Goal: Task Accomplishment & Management: Complete application form

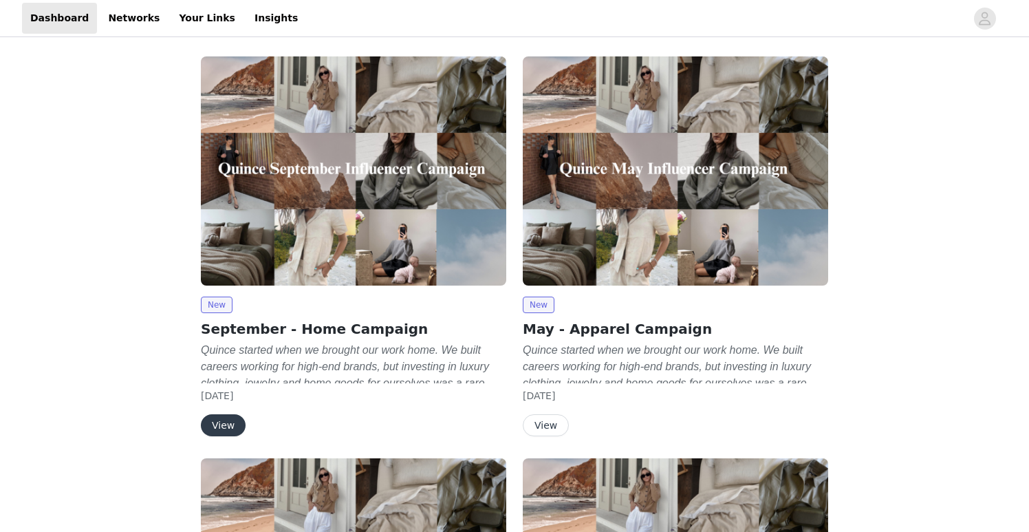
click at [238, 413] on div "New September - Home Campaign Quince started when we brought our work home. We …" at bounding box center [353, 366] width 305 height 140
click at [235, 422] on button "View" at bounding box center [223, 425] width 45 height 22
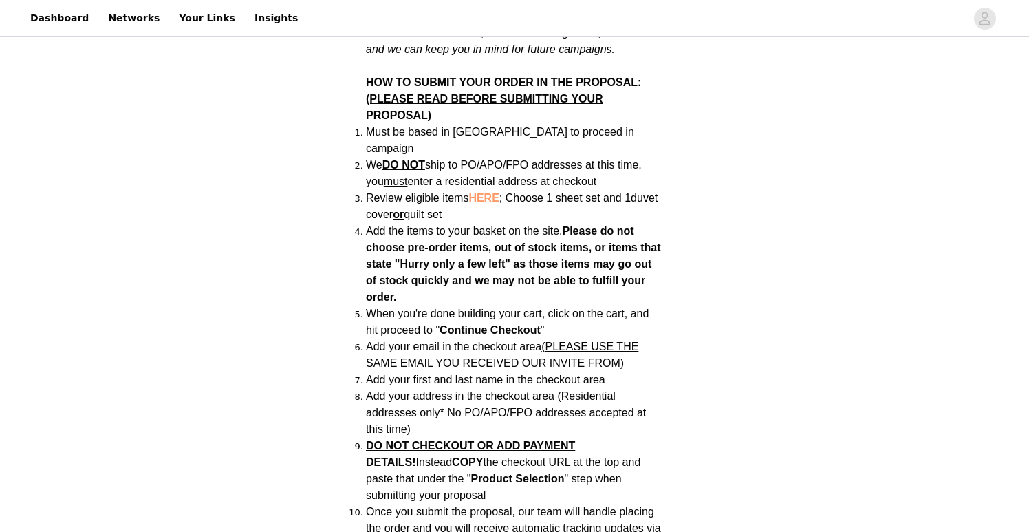
scroll to position [934, 0]
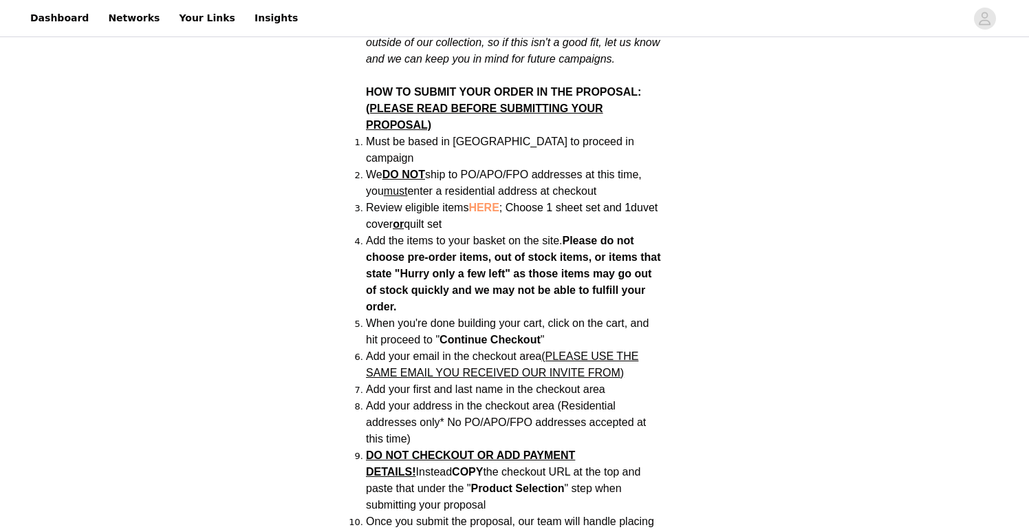
click at [484, 202] on span "HERE" at bounding box center [483, 208] width 30 height 12
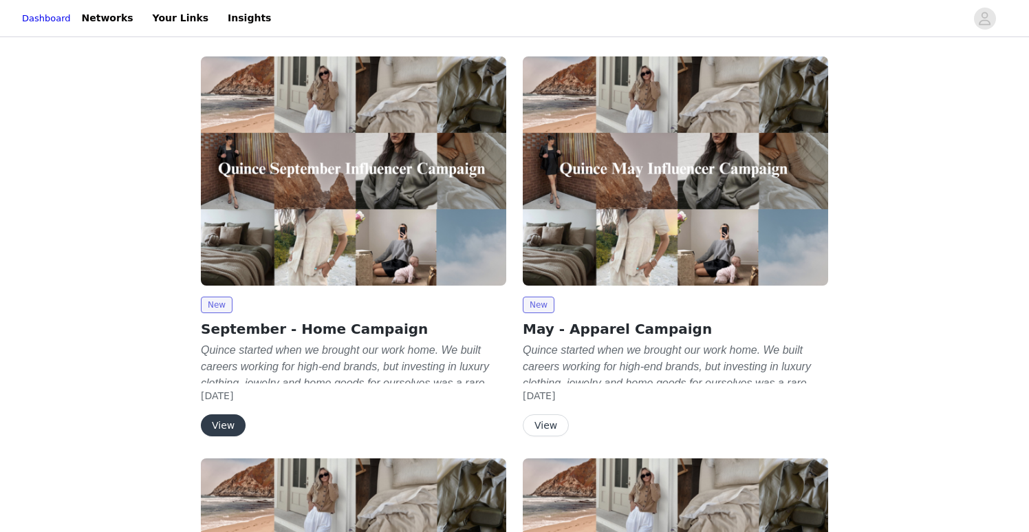
click at [228, 419] on button "View" at bounding box center [223, 425] width 45 height 22
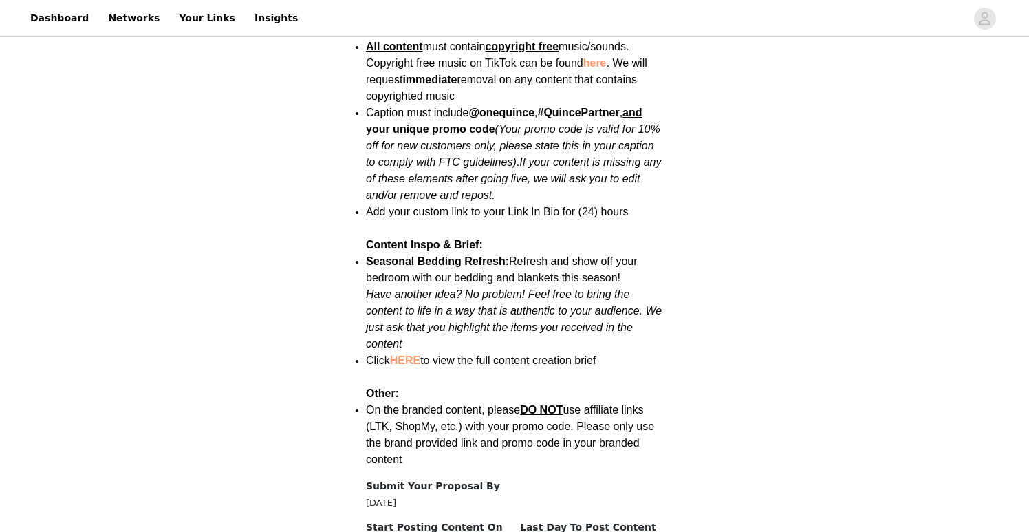
scroll to position [1766, 0]
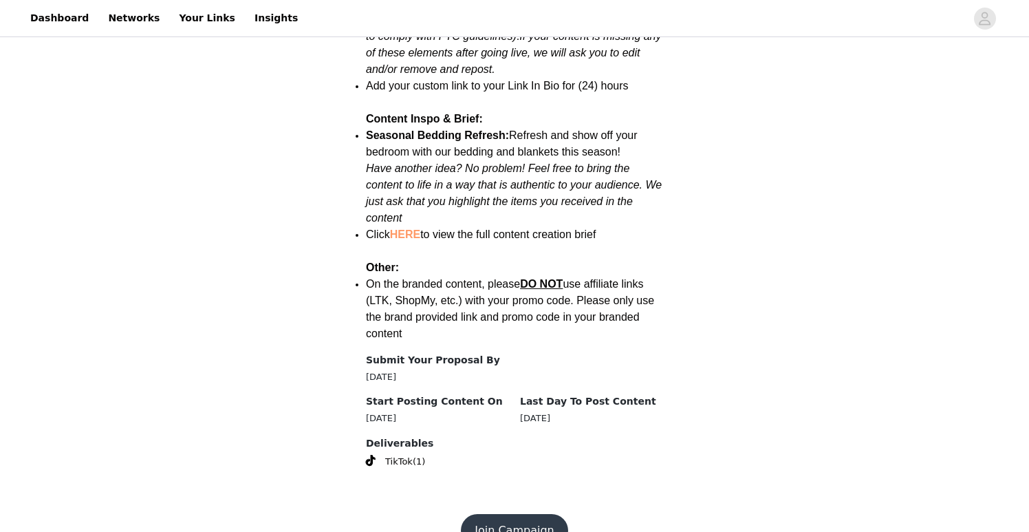
click at [508, 514] on button "Join Campaign" at bounding box center [514, 530] width 107 height 33
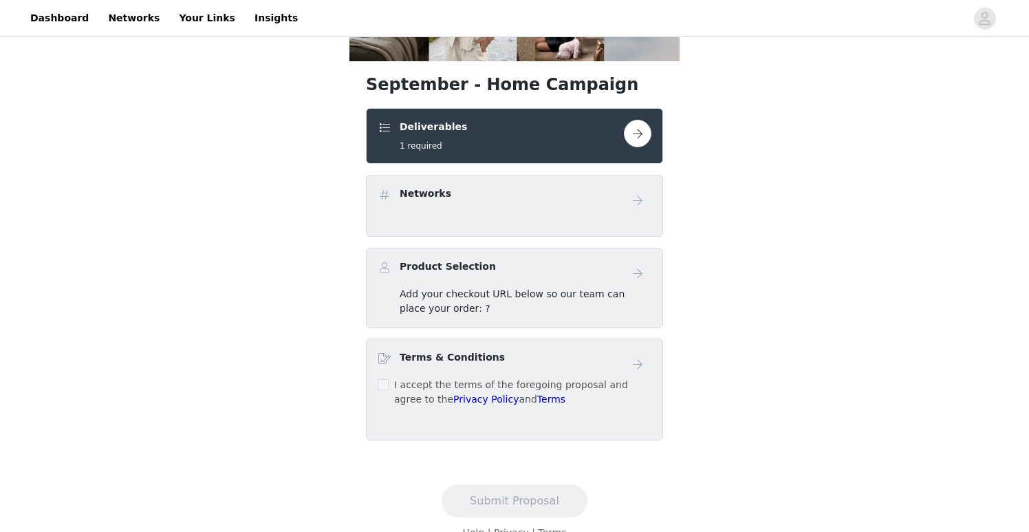
scroll to position [232, 0]
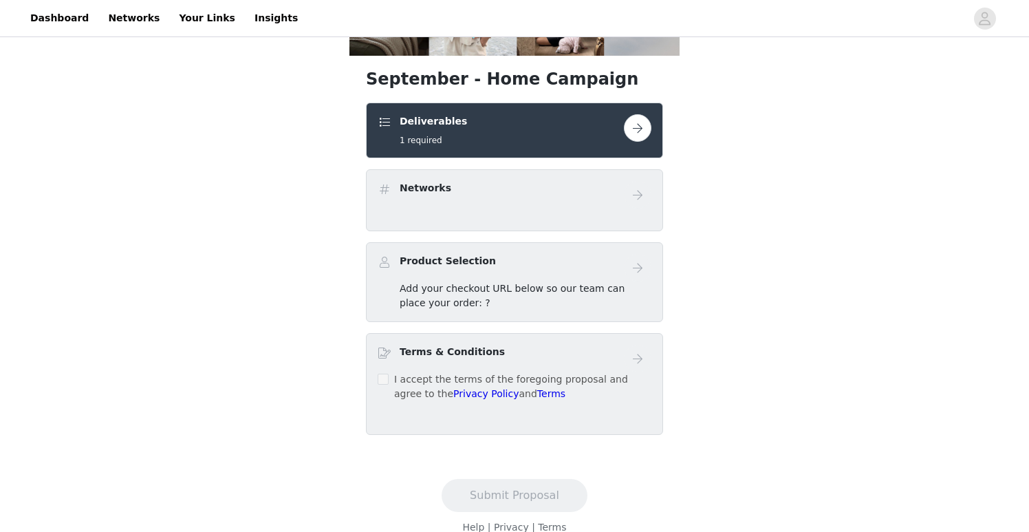
click at [646, 129] on button "button" at bounding box center [638, 128] width 28 height 28
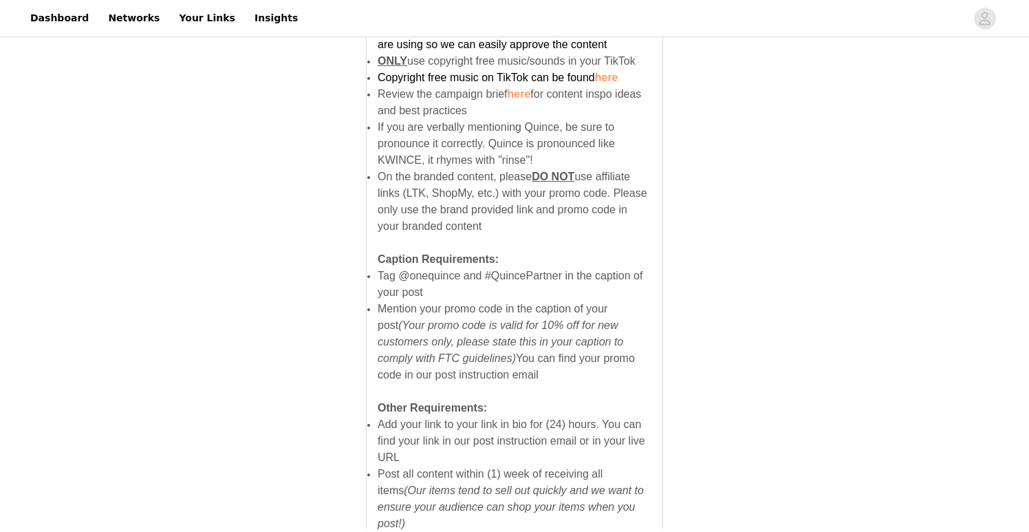
scroll to position [949, 0]
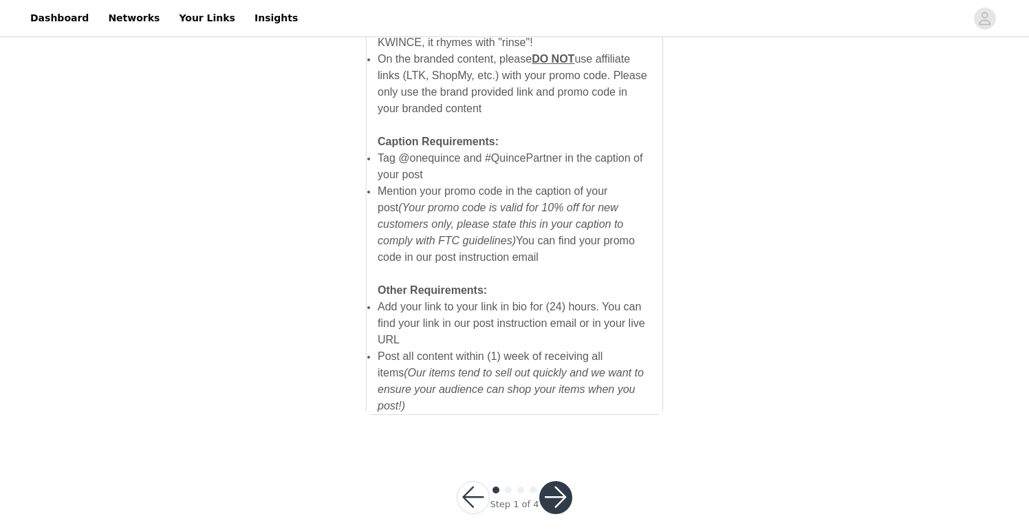
click at [548, 490] on button "button" at bounding box center [555, 497] width 33 height 33
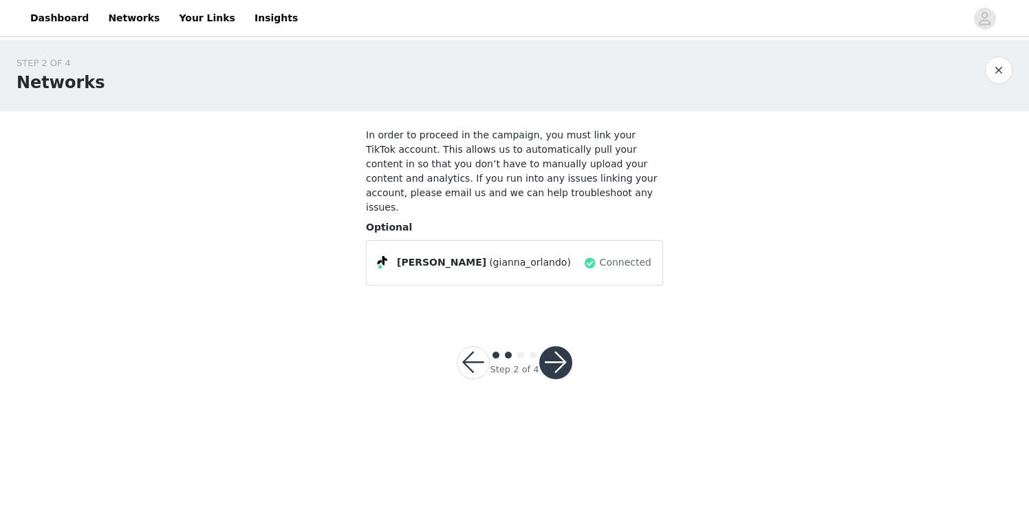
click at [559, 349] on button "button" at bounding box center [555, 362] width 33 height 33
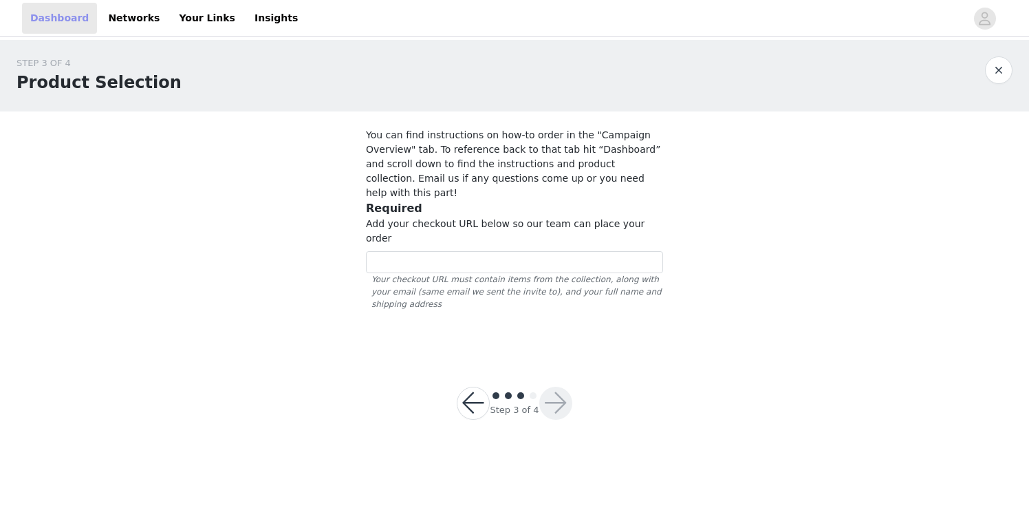
click at [79, 13] on link "Dashboard" at bounding box center [59, 18] width 75 height 31
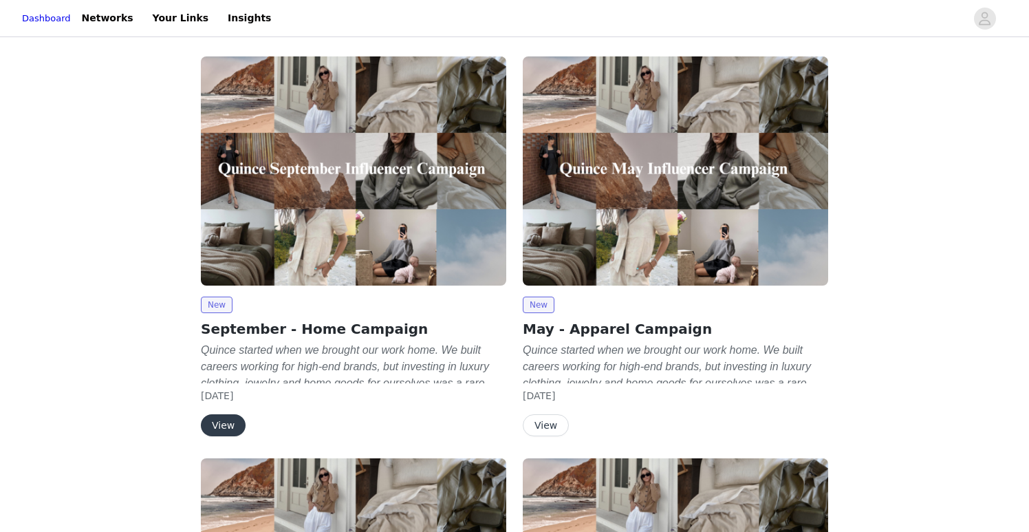
click at [221, 425] on button "View" at bounding box center [223, 425] width 45 height 22
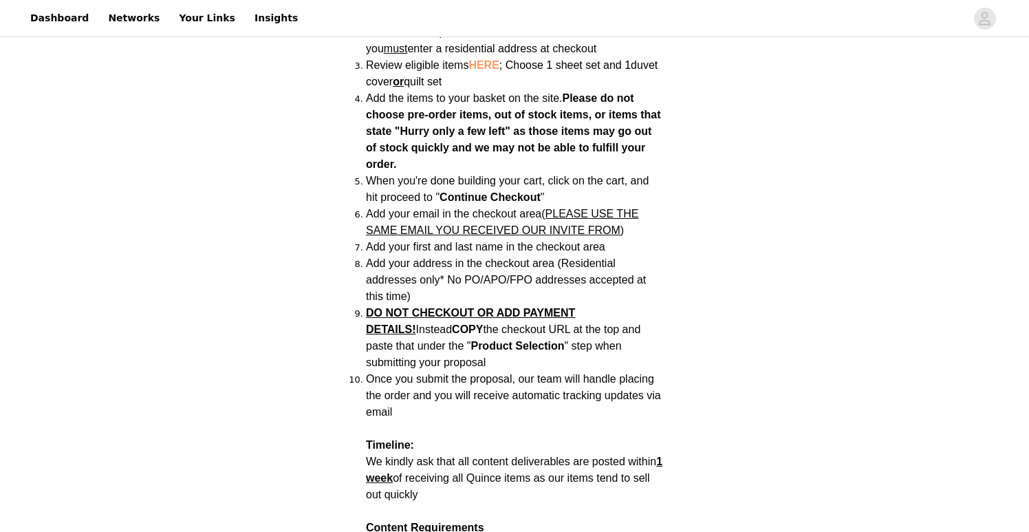
scroll to position [1078, 0]
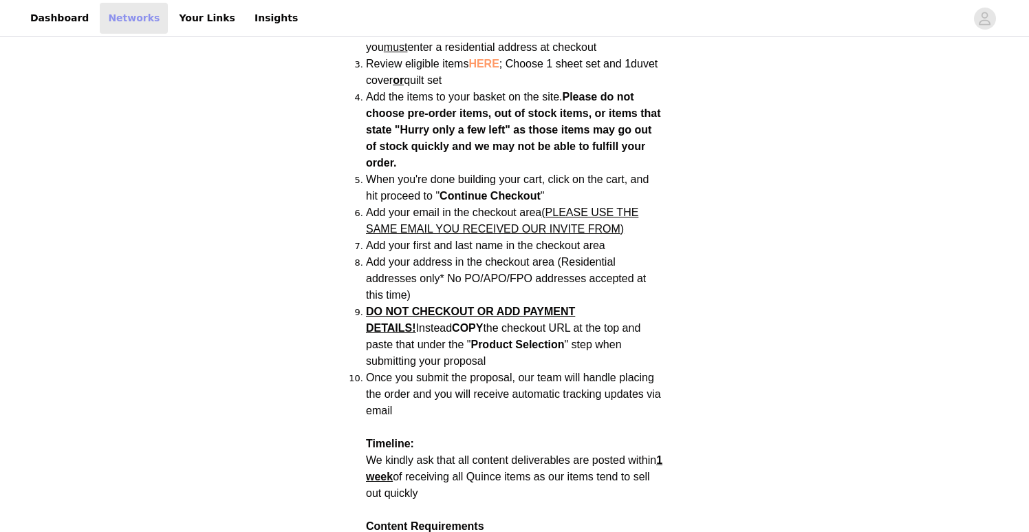
click at [126, 23] on link "Networks" at bounding box center [134, 18] width 68 height 31
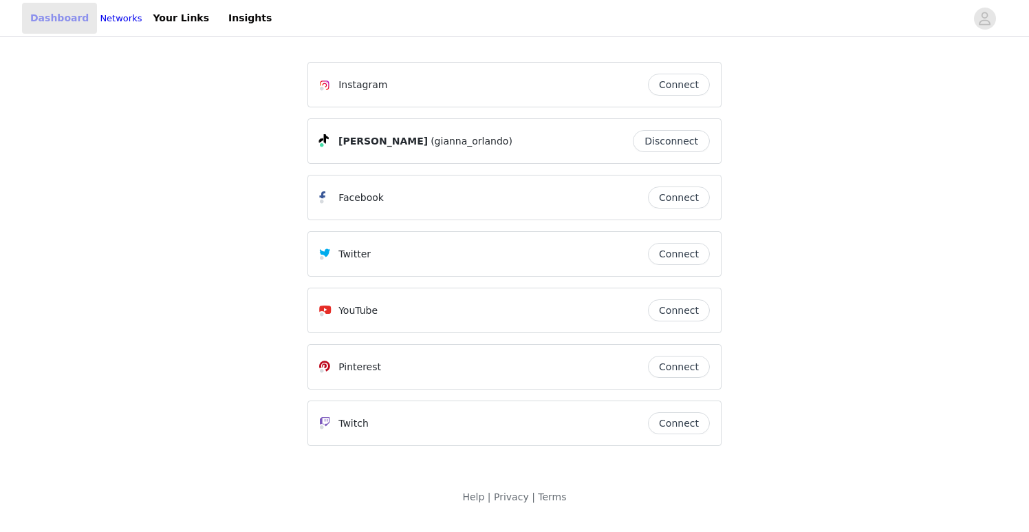
click at [77, 21] on link "Dashboard" at bounding box center [59, 18] width 75 height 31
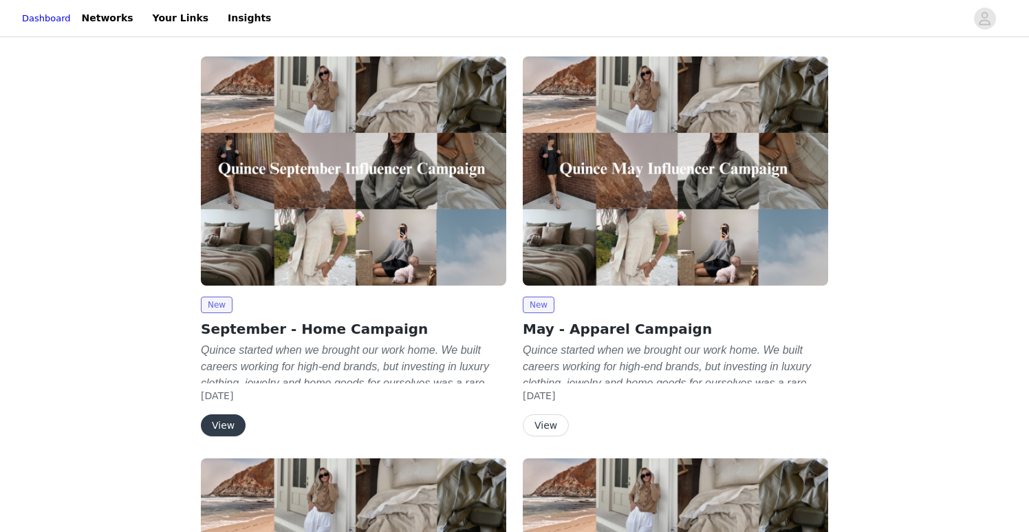
click at [228, 424] on button "View" at bounding box center [223, 425] width 45 height 22
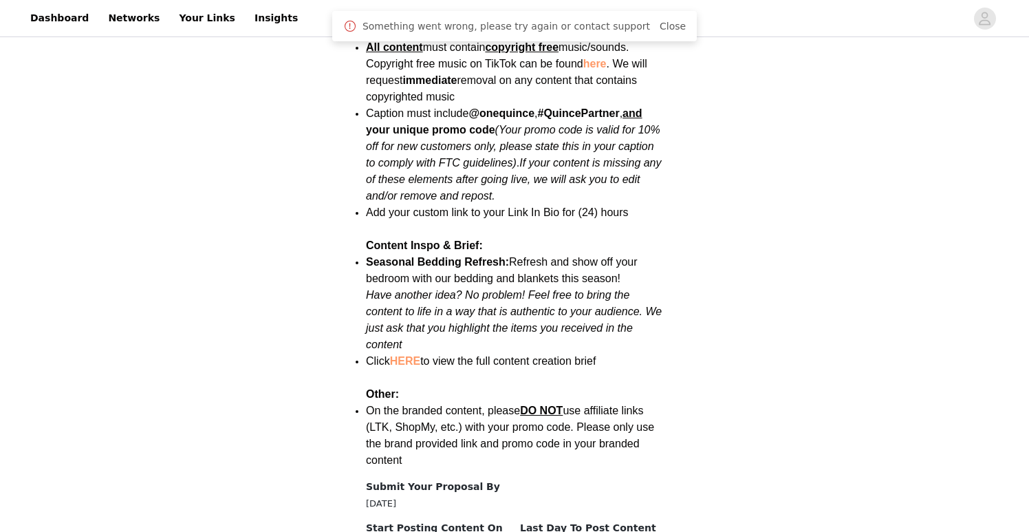
scroll to position [1766, 0]
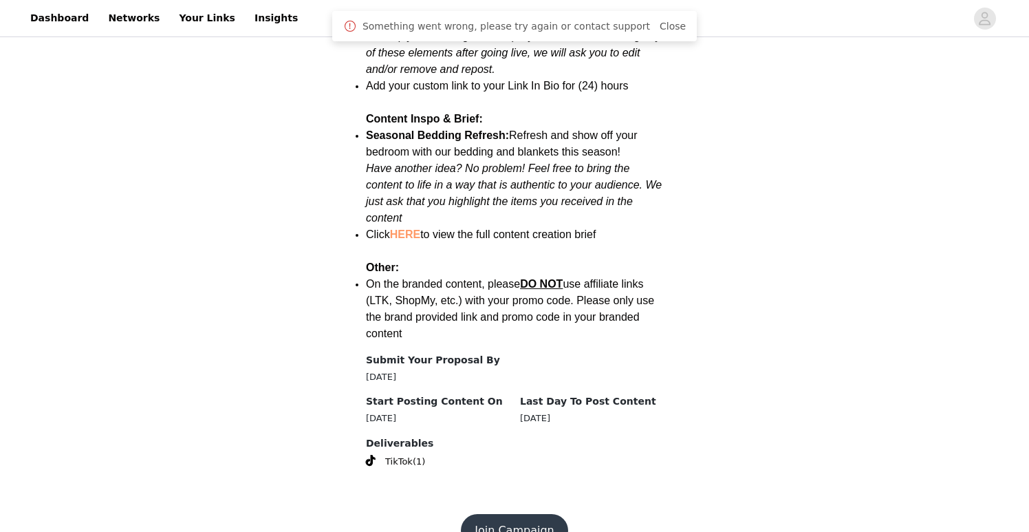
click at [488, 514] on button "Join Campaign" at bounding box center [514, 530] width 107 height 33
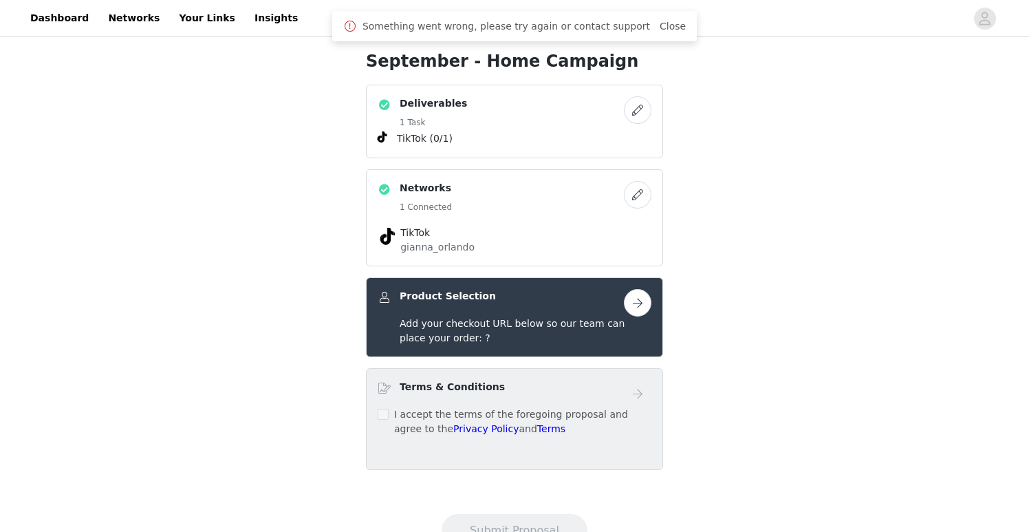
scroll to position [304, 0]
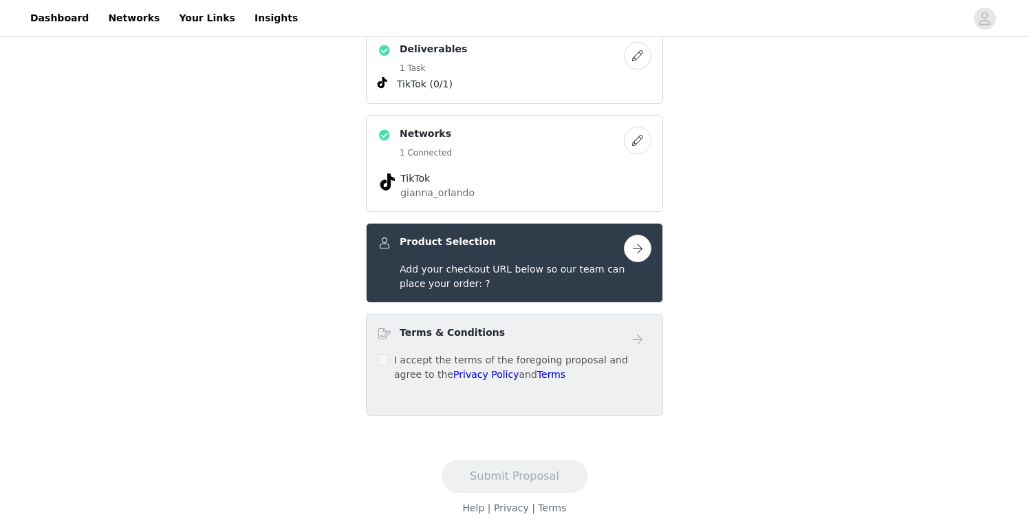
click at [638, 254] on button "button" at bounding box center [638, 249] width 28 height 28
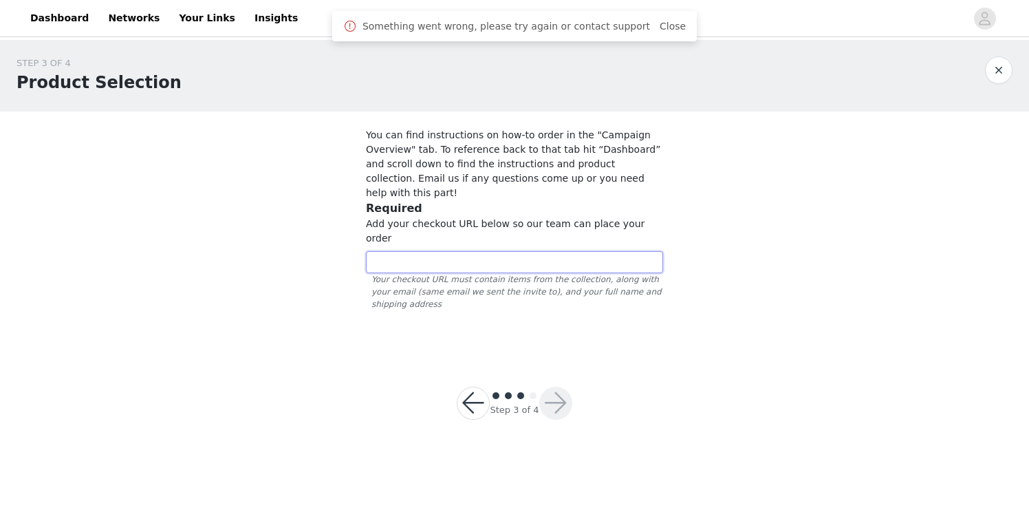
click at [489, 251] on input "text" at bounding box center [514, 262] width 297 height 22
paste input "https://www.quince.com/checkout?checkoutId=20bdfbb2-4c23-4a8e-b81b-6cacadfe0efb…"
type input "https://www.quince.com/checkout?checkoutId=20bdfbb2-4c23-4a8e-b81b-6cacadfe0efb…"
click at [565, 387] on button "button" at bounding box center [555, 403] width 33 height 33
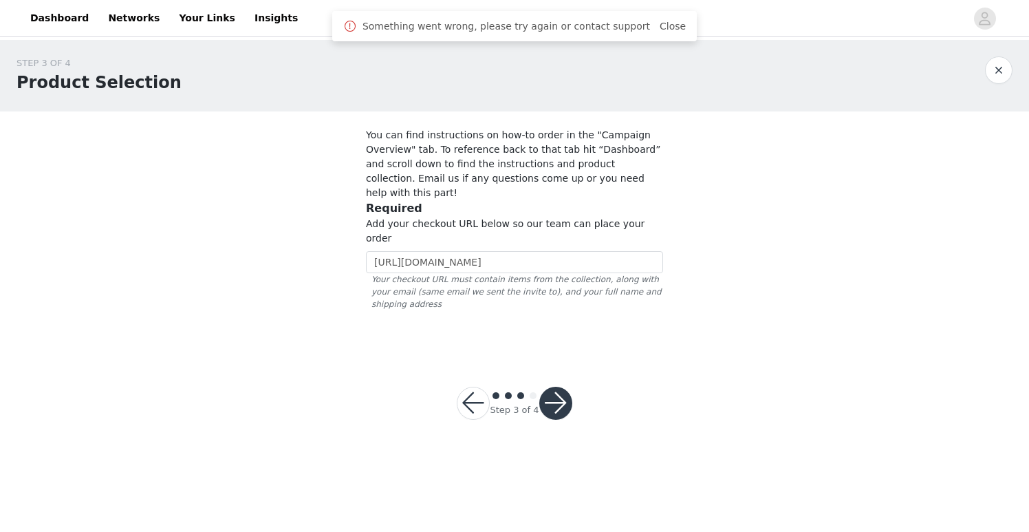
scroll to position [0, 0]
click at [559, 387] on button "button" at bounding box center [555, 403] width 33 height 33
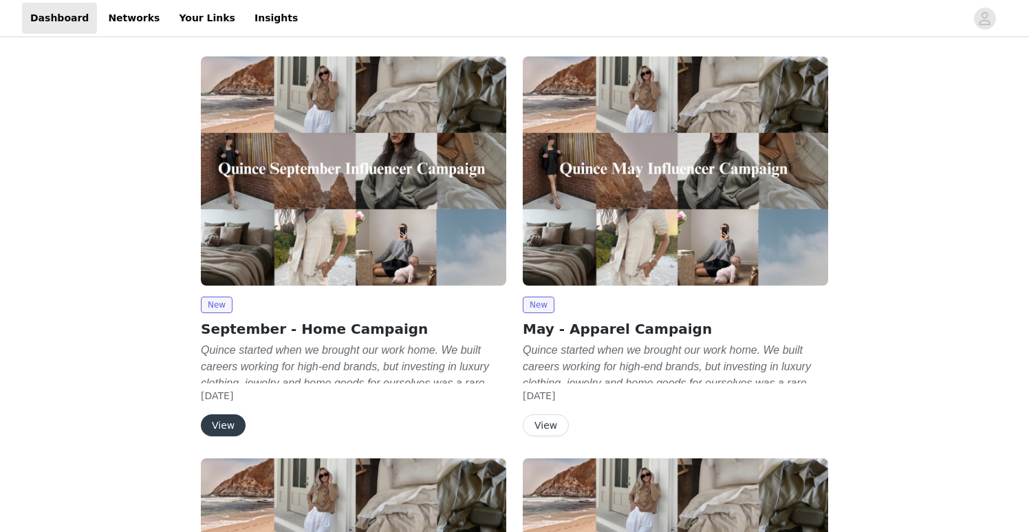
click at [226, 426] on button "View" at bounding box center [223, 425] width 45 height 22
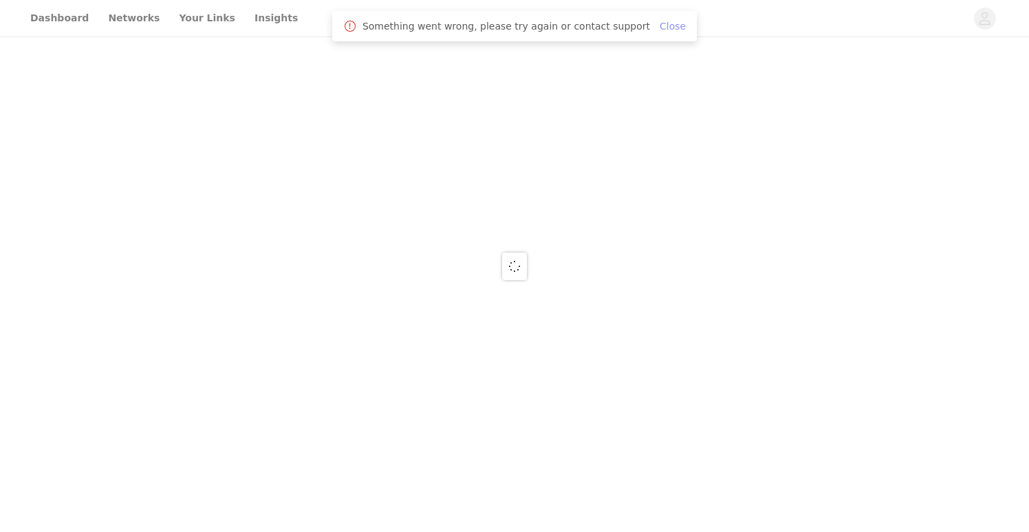
click at [660, 24] on link "Close" at bounding box center [673, 26] width 26 height 11
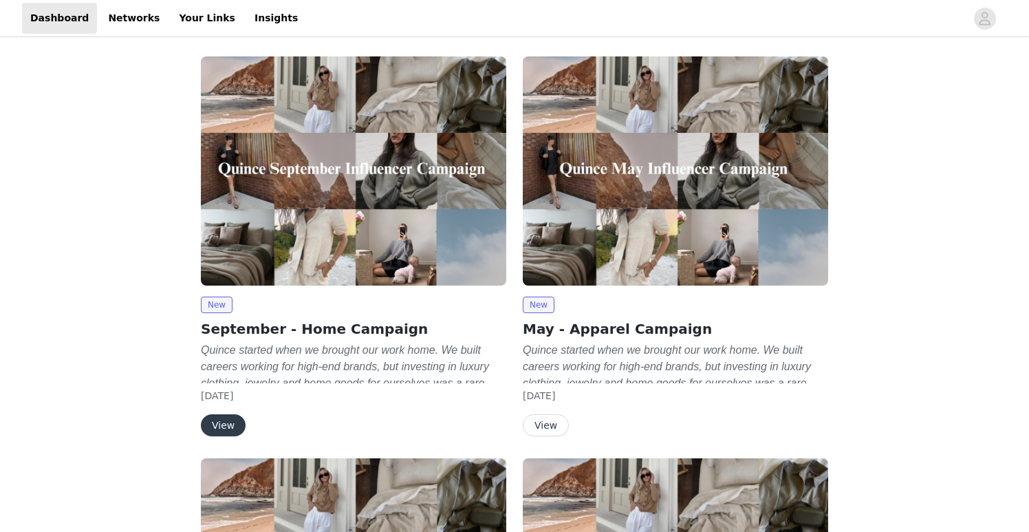
click at [213, 428] on button "View" at bounding box center [223, 425] width 45 height 22
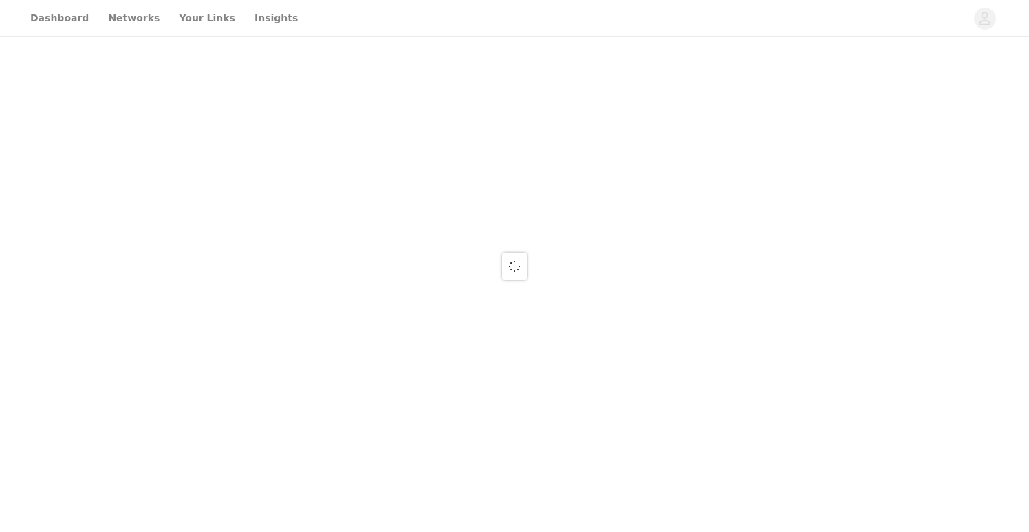
click at [144, 6] on div at bounding box center [514, 266] width 1029 height 532
click at [129, 21] on div at bounding box center [514, 266] width 1029 height 532
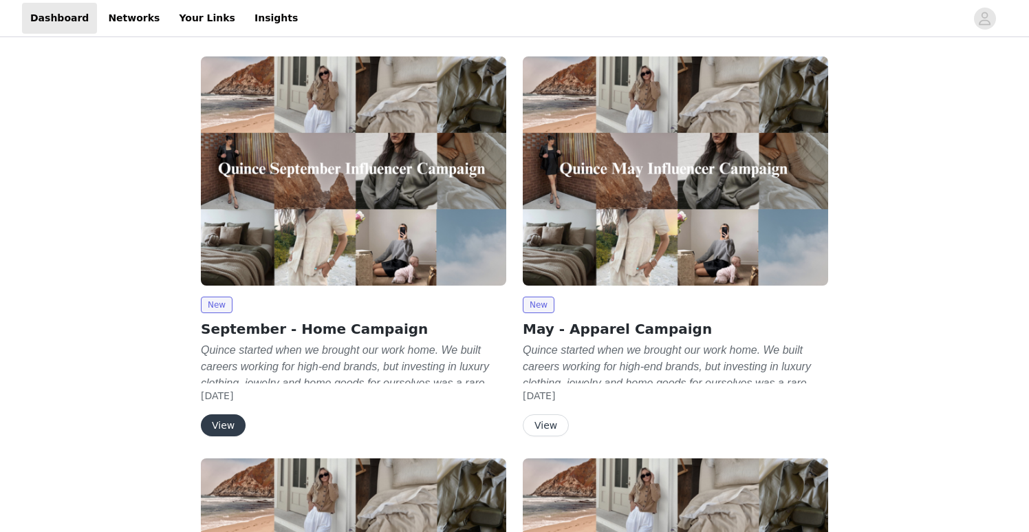
click at [229, 425] on button "View" at bounding box center [223, 425] width 45 height 22
